Goal: Transaction & Acquisition: Purchase product/service

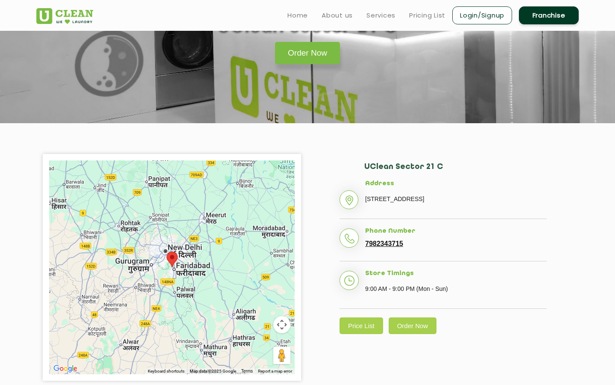
scroll to position [77, 0]
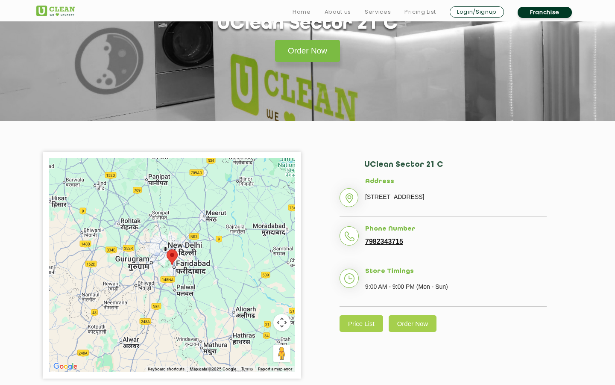
click at [312, 68] on section "UClean Sector 21 C Order Now" at bounding box center [307, 37] width 615 height 167
click at [303, 44] on link "Order Now" at bounding box center [307, 51] width 65 height 22
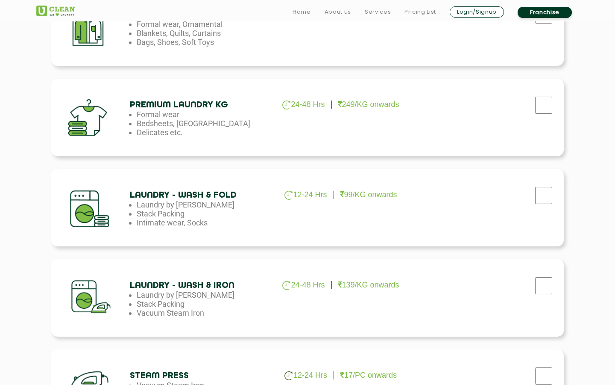
scroll to position [349, 0]
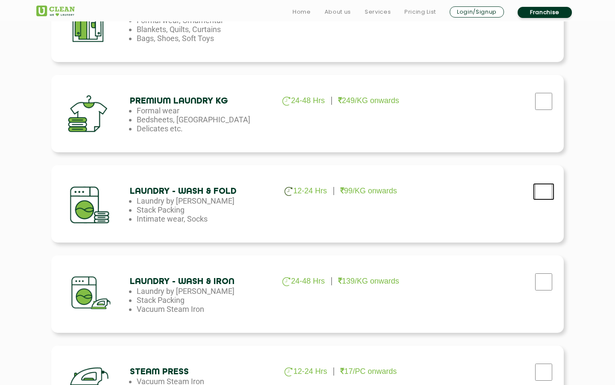
click at [548, 183] on input "checkbox" at bounding box center [543, 191] width 21 height 17
checkbox input "true"
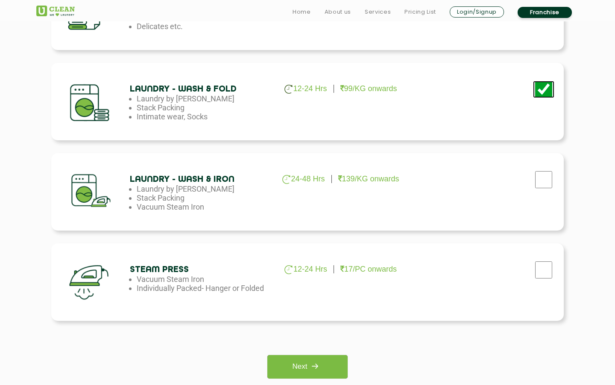
scroll to position [464, 0]
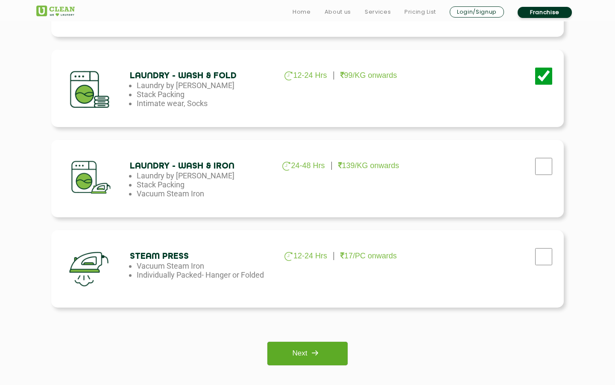
click at [293, 345] on link "Next" at bounding box center [308, 353] width 80 height 24
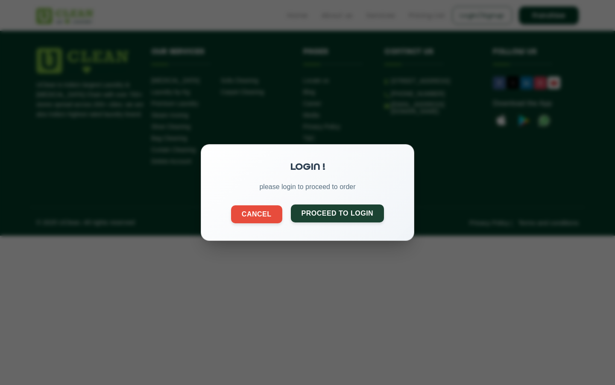
click at [344, 210] on button "Proceed to Login" at bounding box center [338, 213] width 94 height 18
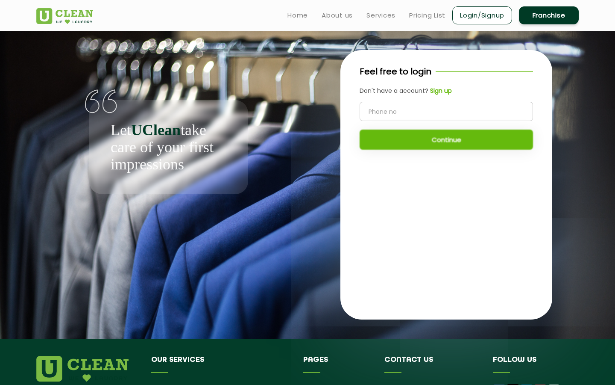
click at [415, 106] on input "tel" at bounding box center [447, 111] width 174 height 19
type input "9319318701"
click at [420, 144] on button "Continue" at bounding box center [447, 140] width 174 height 20
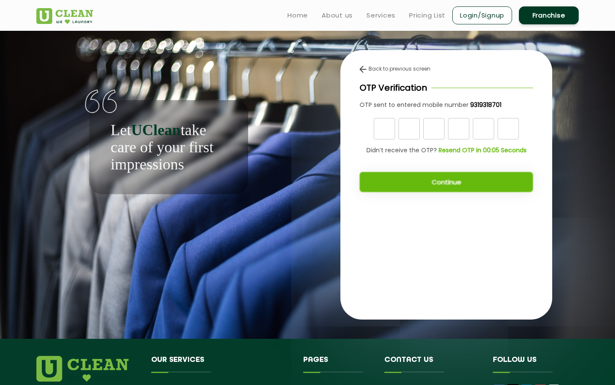
click at [389, 116] on div "Back to previous screen OTP Verification OTP sent to entered mobile number 9319…" at bounding box center [447, 131] width 212 height 163
click at [386, 125] on input "text" at bounding box center [384, 128] width 21 height 21
type input "5"
type input "9"
type input "7"
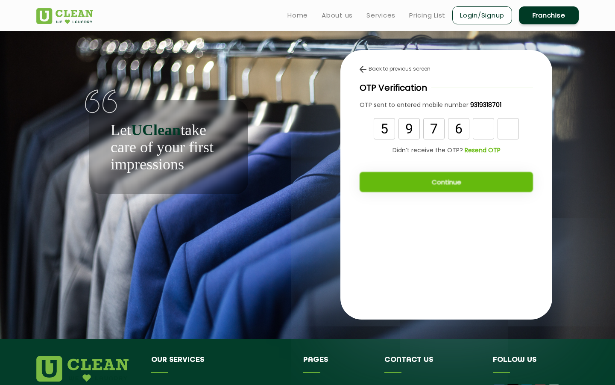
type input "6"
type input "1"
type input "2"
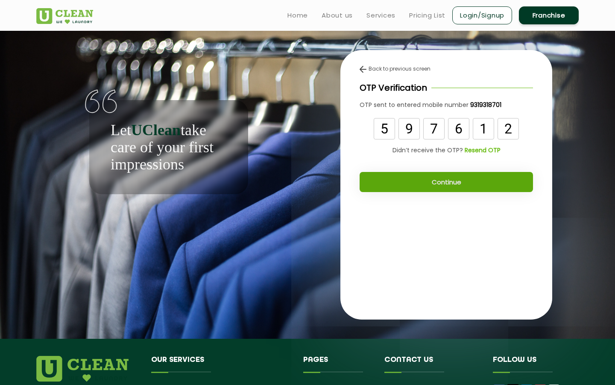
click at [436, 190] on button "Continue" at bounding box center [447, 182] width 174 height 20
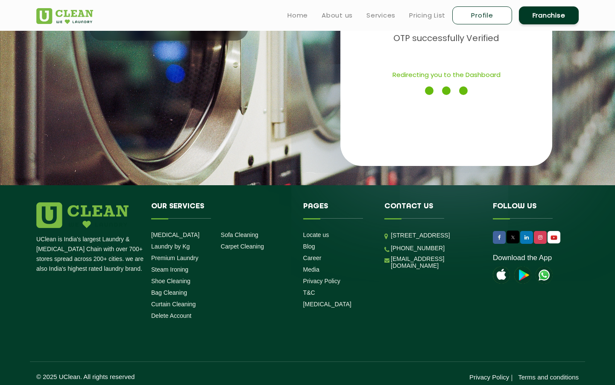
scroll to position [151, 0]
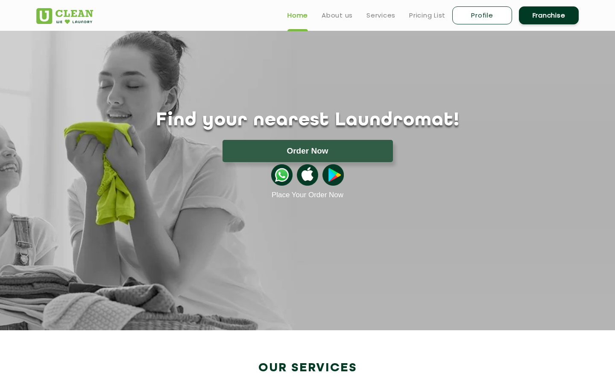
click at [333, 162] on div at bounding box center [308, 175] width 556 height 26
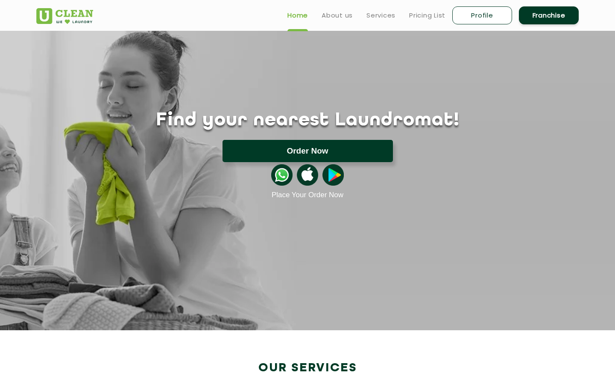
click at [342, 154] on button "Order Now" at bounding box center [308, 151] width 171 height 22
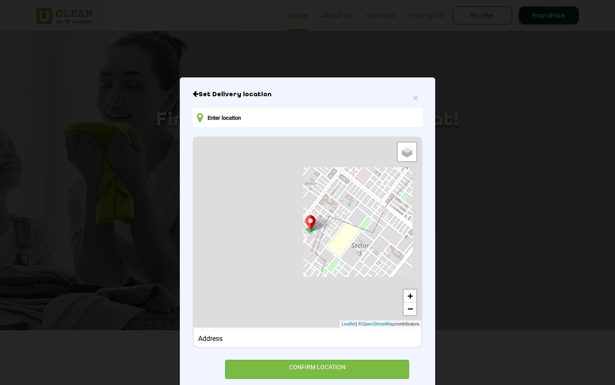
type input "[STREET_ADDRESS][PERSON_NAME]"
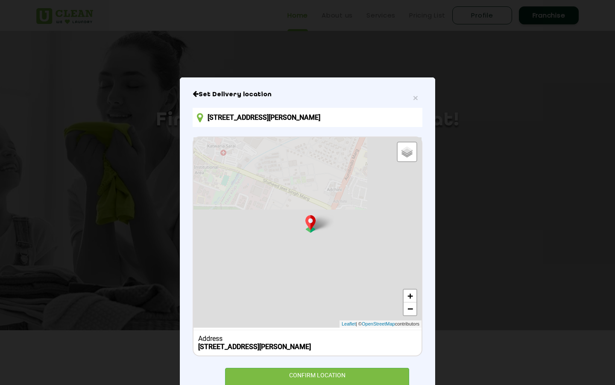
click at [315, 327] on div "Your cloths Will be collected from here Move map to pin your exact location × D…" at bounding box center [308, 233] width 228 height 192
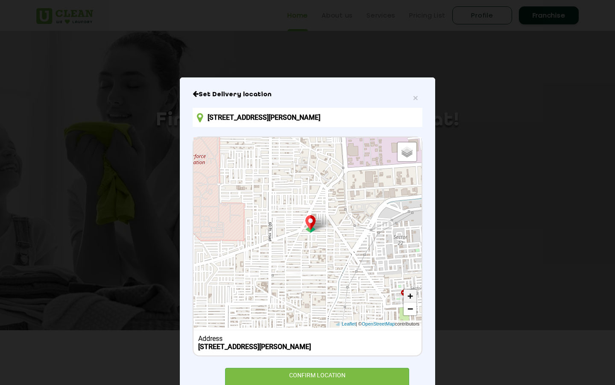
click at [414, 296] on link "+" at bounding box center [410, 295] width 13 height 13
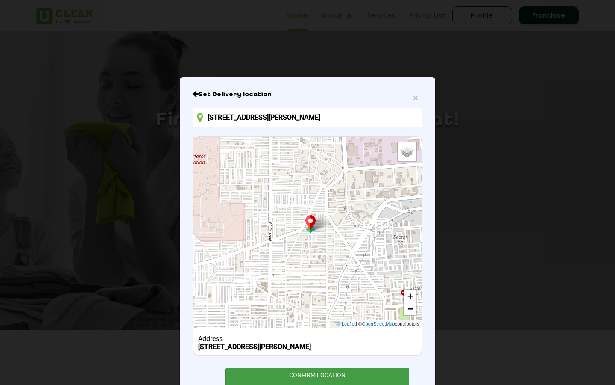
click at [361, 384] on div "CONFIRM LOCATION" at bounding box center [317, 377] width 184 height 19
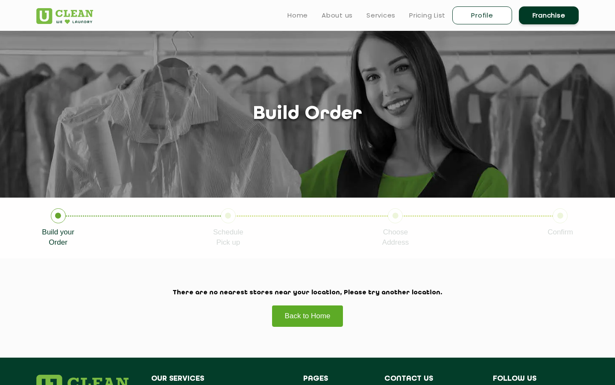
click at [334, 324] on link "Back to Home" at bounding box center [308, 316] width 72 height 22
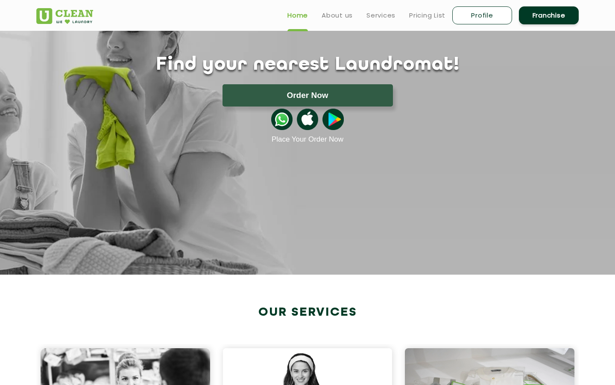
scroll to position [47, 0]
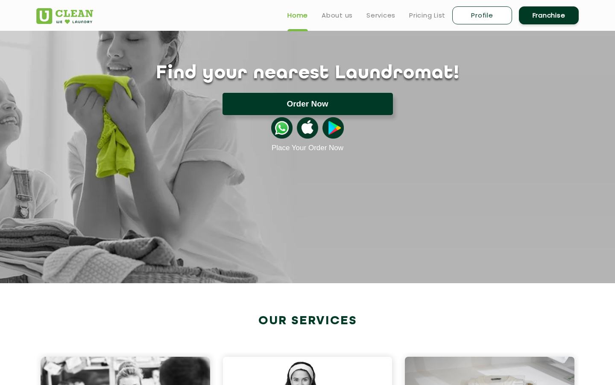
click at [311, 96] on button "Order Now" at bounding box center [308, 104] width 171 height 22
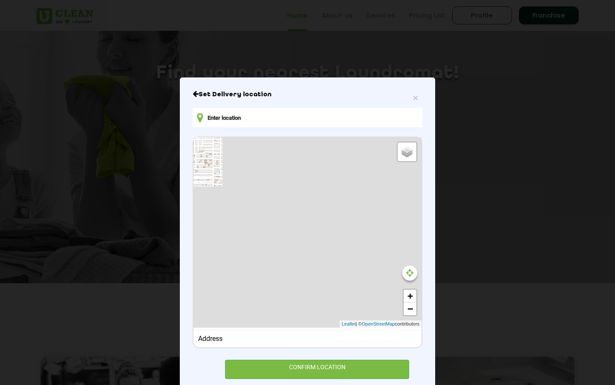
type input "[STREET_ADDRESS][PERSON_NAME][PERSON_NAME]"
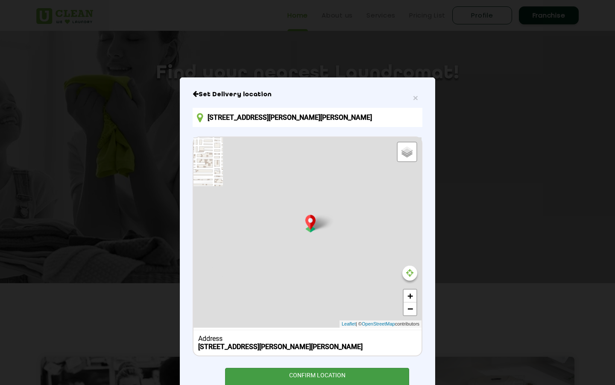
click at [313, 377] on div "CONFIRM LOCATION" at bounding box center [317, 377] width 184 height 19
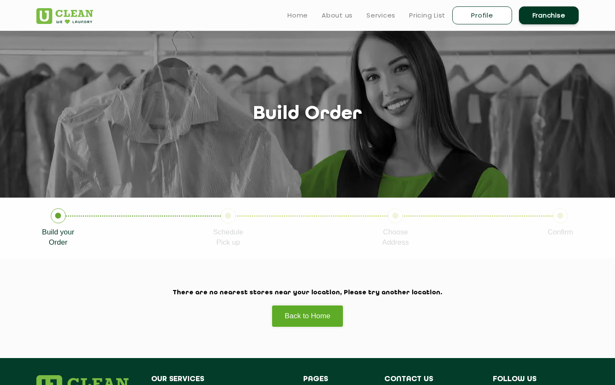
click at [233, 217] on icon at bounding box center [228, 215] width 15 height 15
